Goal: Communication & Community: Answer question/provide support

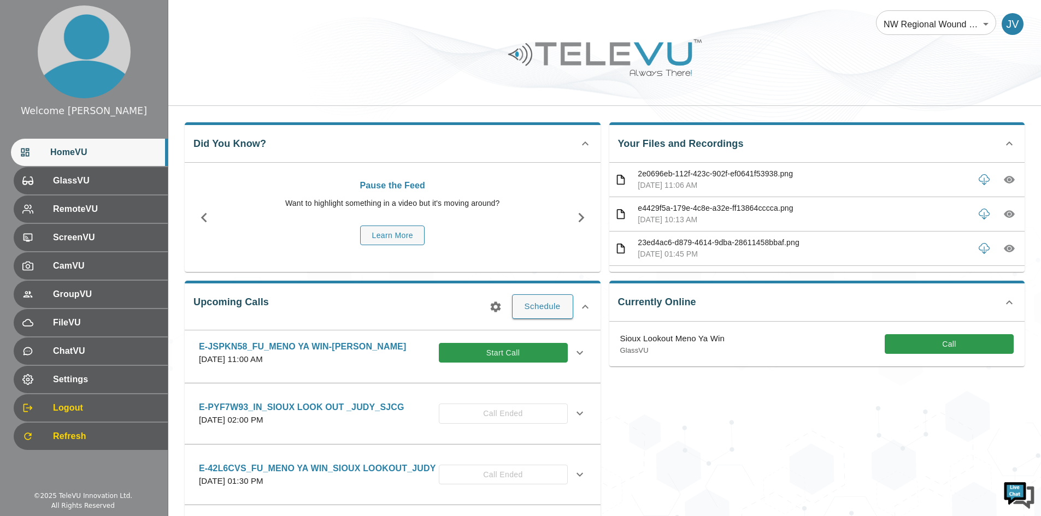
scroll to position [710, 0]
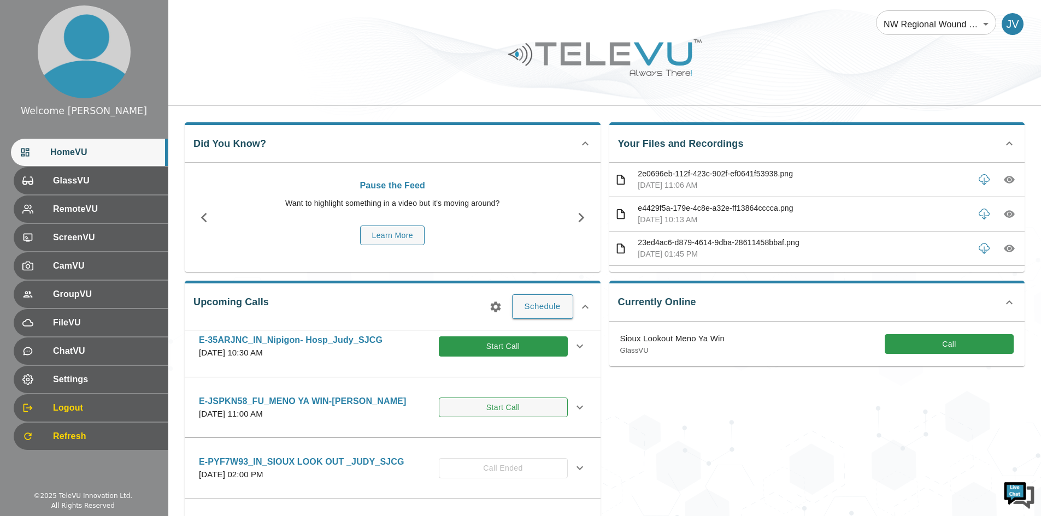
click at [489, 418] on button "Start Call" at bounding box center [503, 408] width 129 height 20
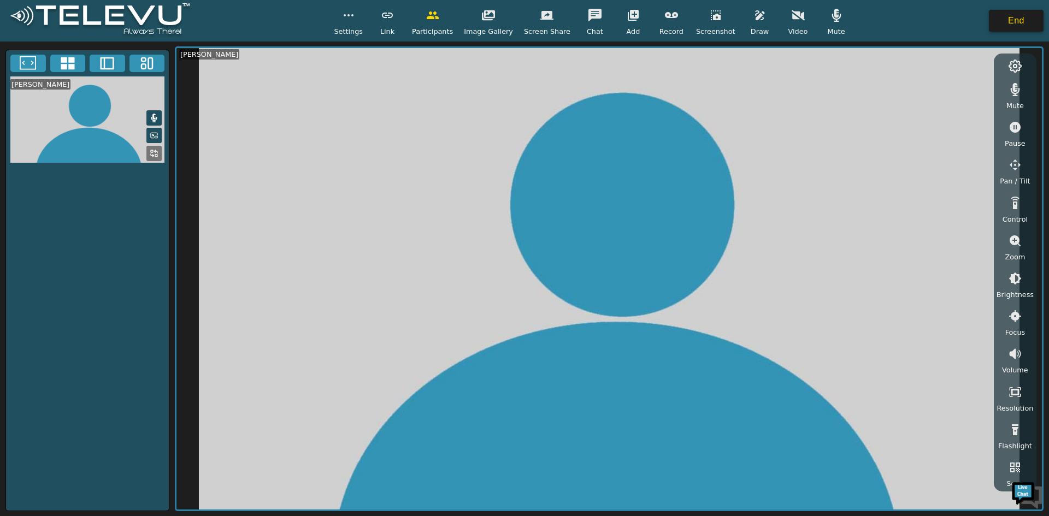
click at [1012, 25] on button "End" at bounding box center [1016, 21] width 55 height 22
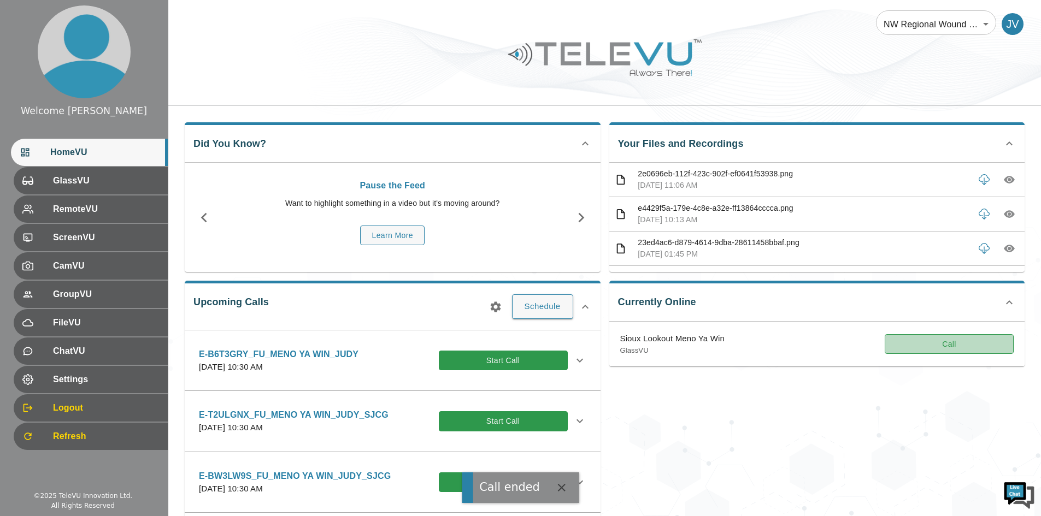
click at [951, 345] on button "Call" at bounding box center [948, 344] width 129 height 20
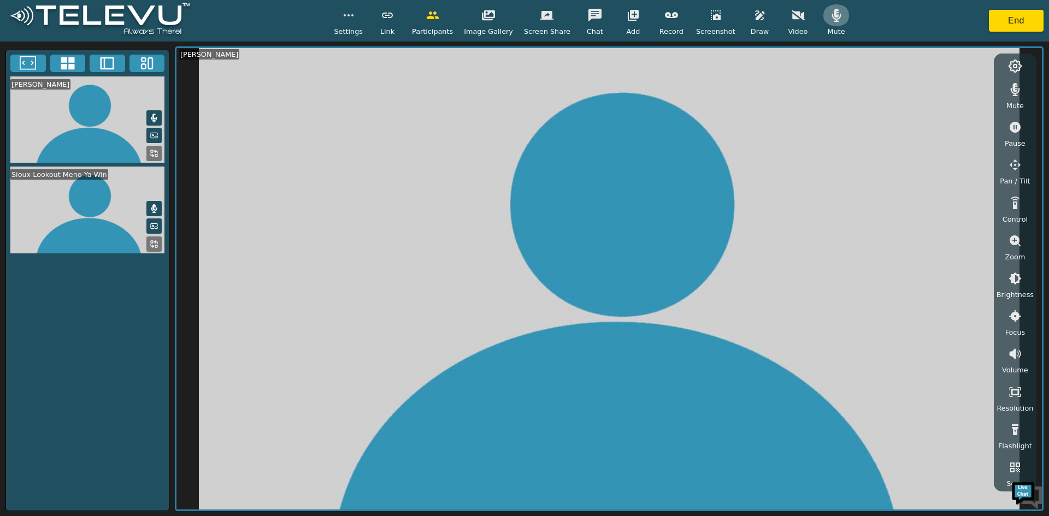
click at [826, 23] on button "button" at bounding box center [836, 15] width 27 height 22
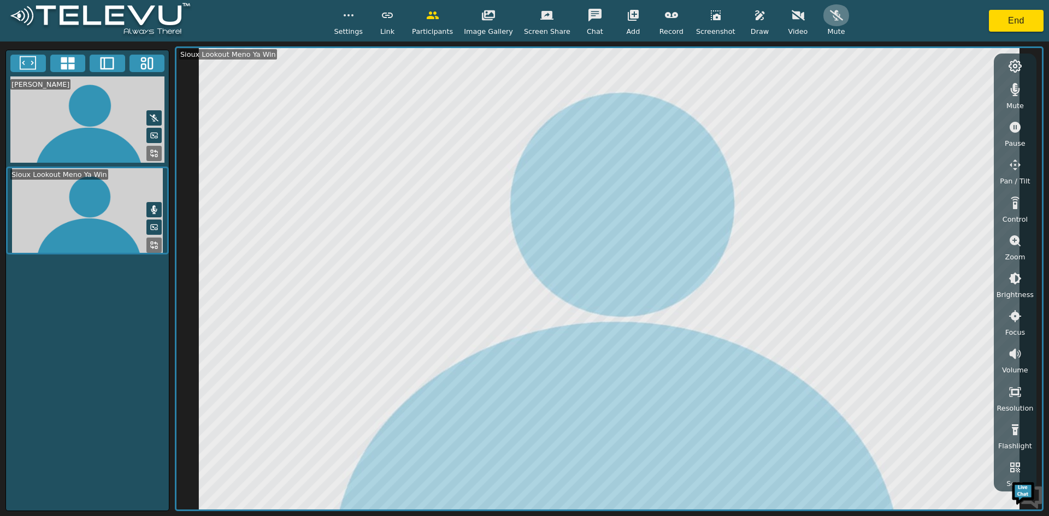
drag, startPoint x: 825, startPoint y: 20, endPoint x: 825, endPoint y: 29, distance: 9.3
click at [830, 20] on icon "button" at bounding box center [836, 15] width 13 height 13
click at [830, 13] on icon "button" at bounding box center [836, 15] width 13 height 13
click at [1013, 93] on icon "button" at bounding box center [1015, 89] width 9 height 13
click at [1012, 87] on icon "button" at bounding box center [1014, 89] width 13 height 10
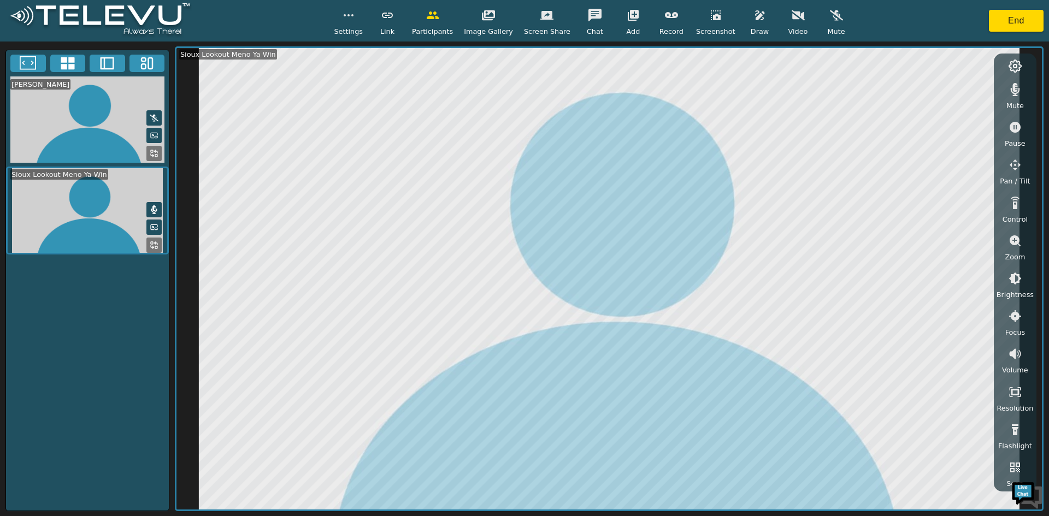
click at [830, 13] on icon "button" at bounding box center [836, 15] width 13 height 13
click at [1007, 17] on button "End" at bounding box center [1016, 21] width 55 height 22
